Goal: Task Accomplishment & Management: Manage account settings

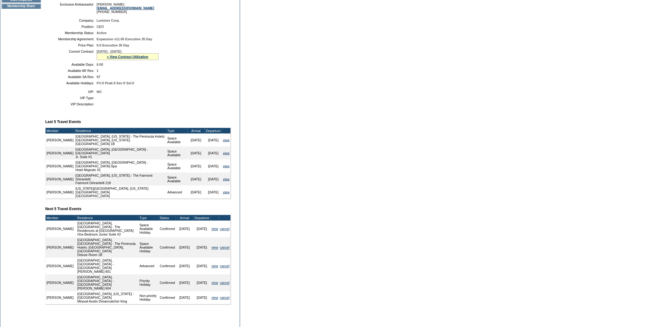
scroll to position [165, 0]
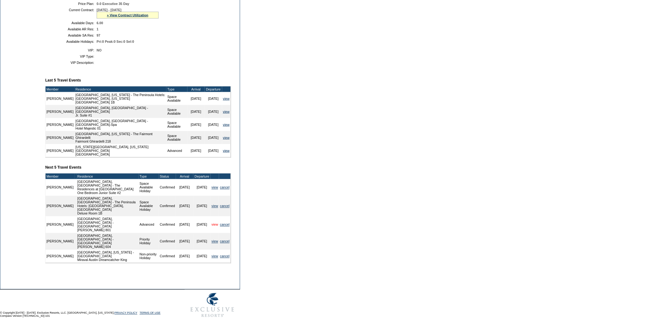
click at [212, 225] on link "view" at bounding box center [215, 225] width 7 height 4
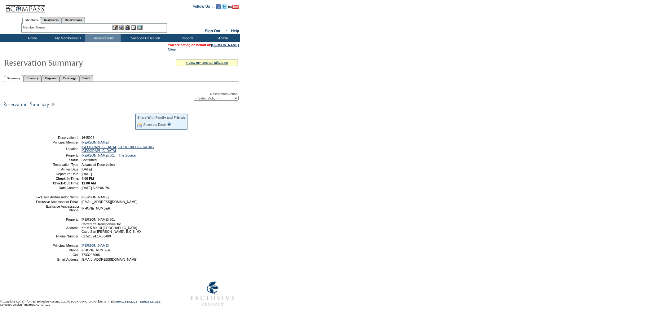
click at [236, 97] on select "-- Select Action -- Modify Reservation Dates Modify Reservation Cost Modify Occ…" at bounding box center [216, 98] width 45 height 5
select select "ChangeDates"
click at [194, 96] on select "-- Select Action -- Modify Reservation Dates Modify Reservation Cost Modify Occ…" at bounding box center [216, 98] width 45 height 5
